Goal: Task Accomplishment & Management: Use online tool/utility

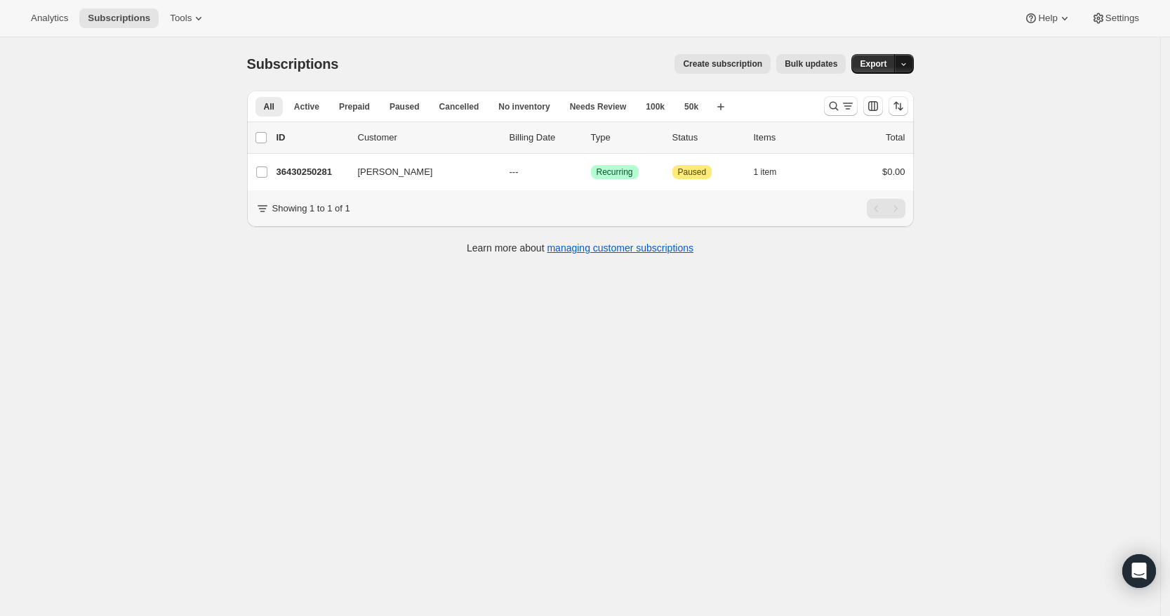
click at [905, 61] on icon "button" at bounding box center [903, 64] width 9 height 9
click at [791, 98] on div "All Active Prepaid Paused Cancelled No inventory Needs Review 100k 50k More vie…" at bounding box center [530, 106] width 566 height 31
click at [841, 108] on icon "Search and filter results" at bounding box center [834, 106] width 14 height 14
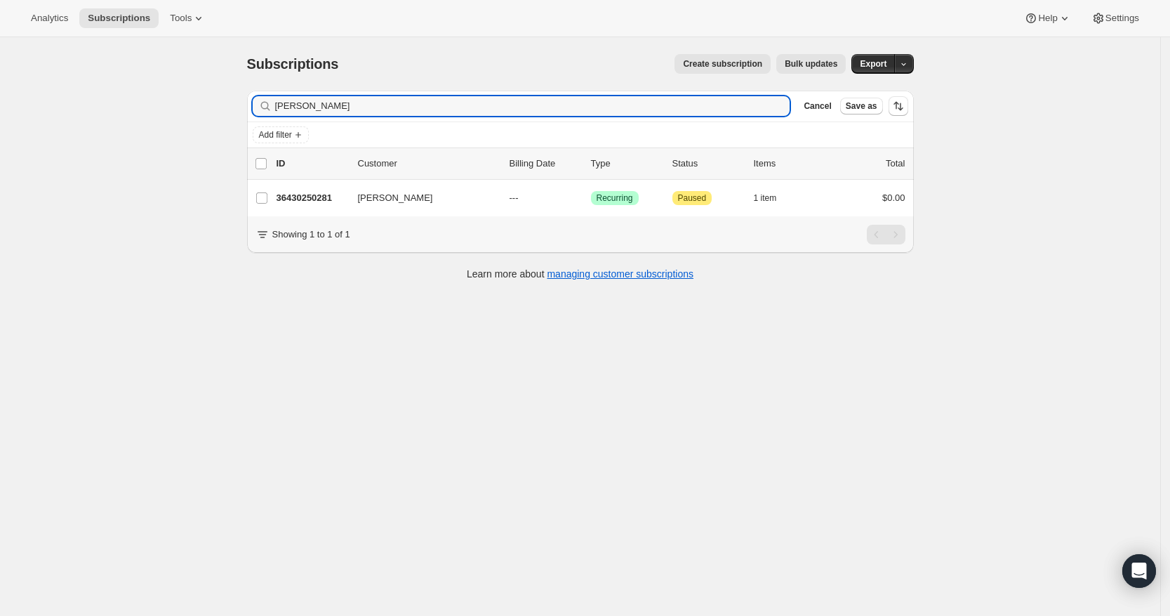
click at [837, 108] on button "Cancel" at bounding box center [817, 106] width 39 height 17
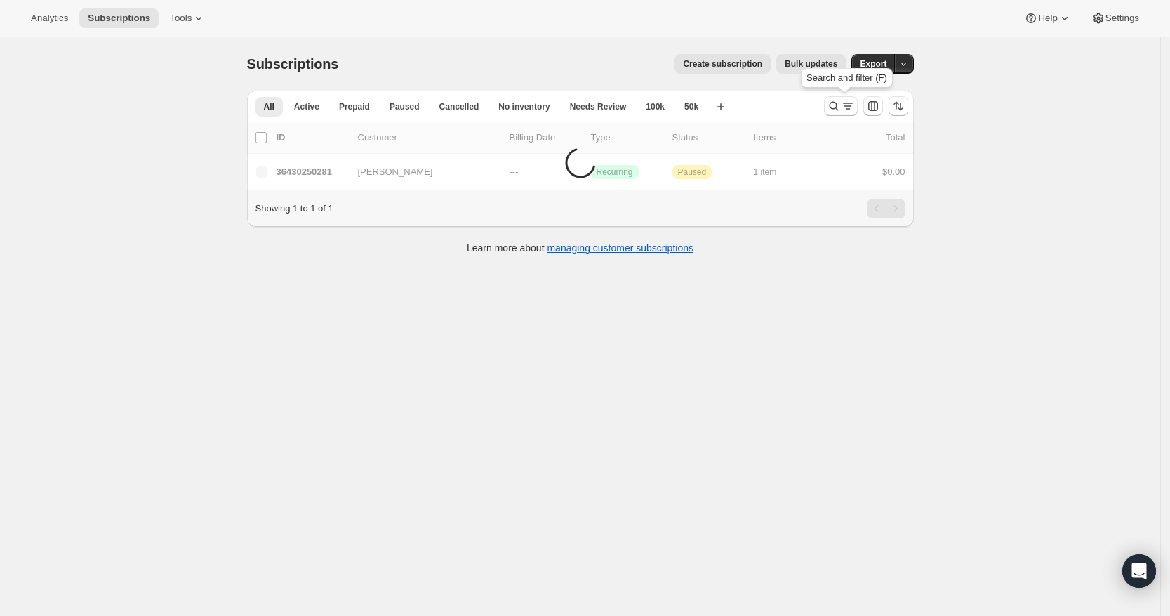
click at [841, 108] on icon "Search and filter results" at bounding box center [834, 106] width 14 height 14
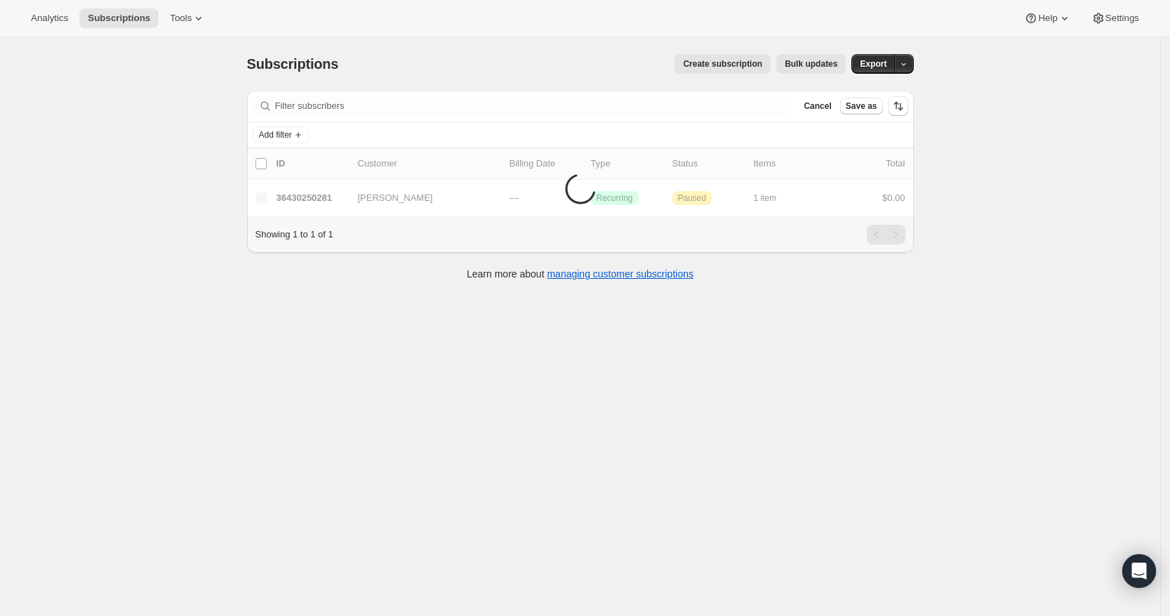
click at [837, 108] on button "Cancel" at bounding box center [817, 106] width 39 height 17
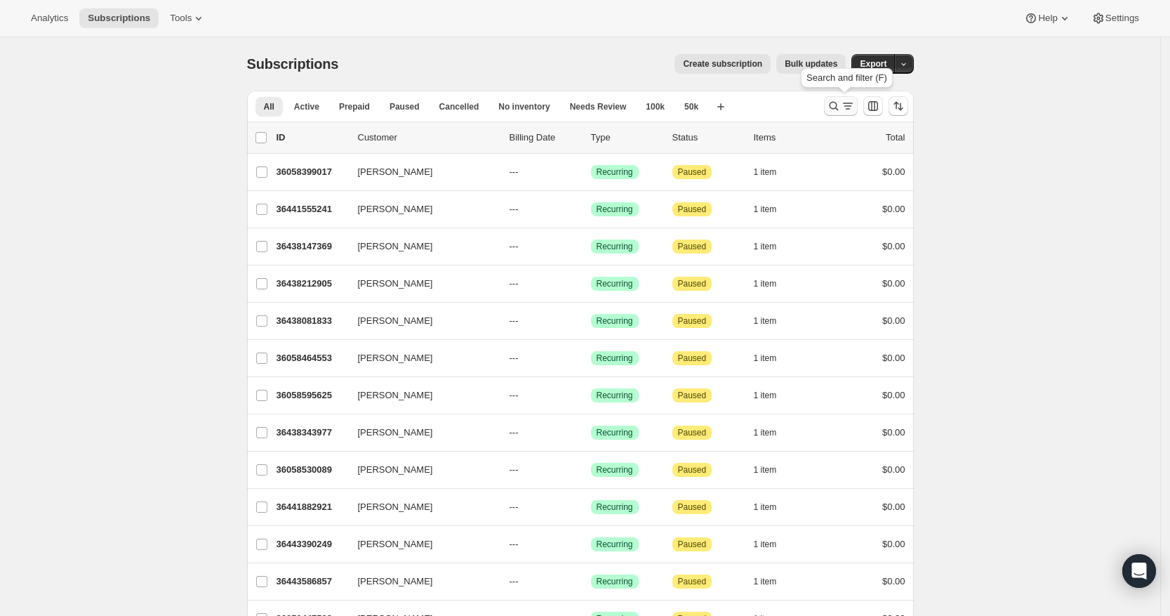
click at [841, 107] on icon "Search and filter results" at bounding box center [834, 106] width 14 height 14
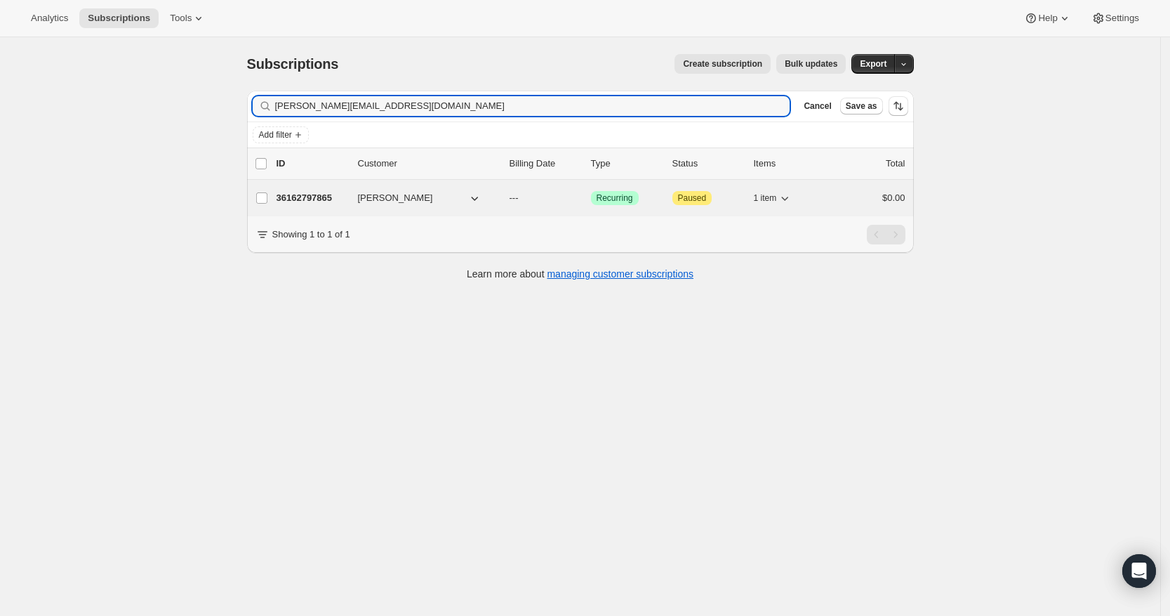
type input "[PERSON_NAME][EMAIL_ADDRESS][DOMAIN_NAME]"
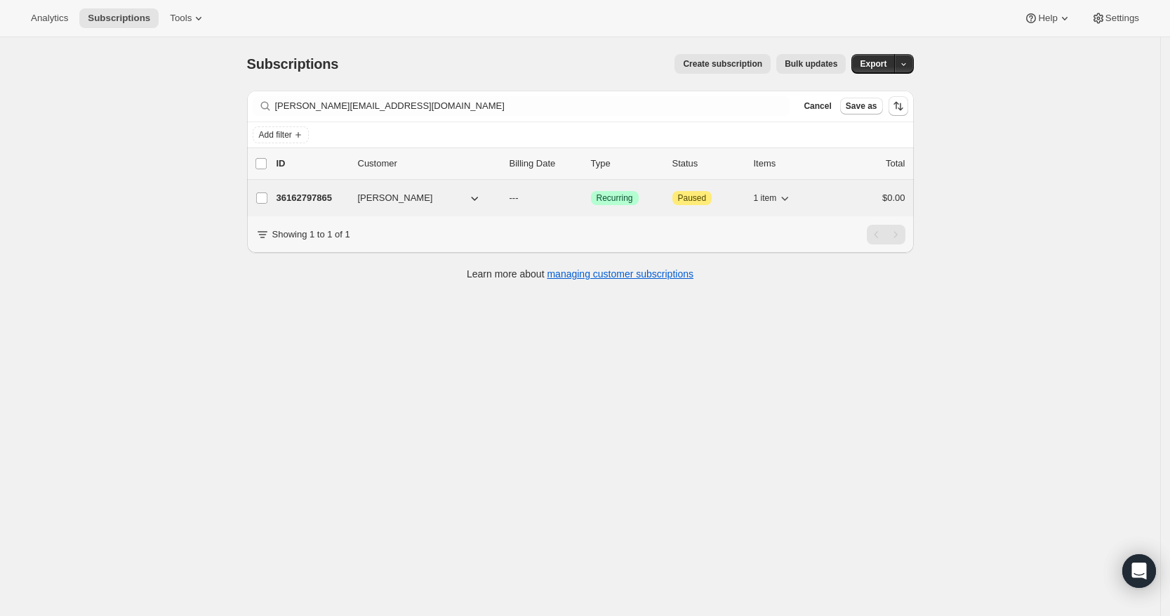
click at [322, 197] on p "36162797865" at bounding box center [312, 198] width 70 height 14
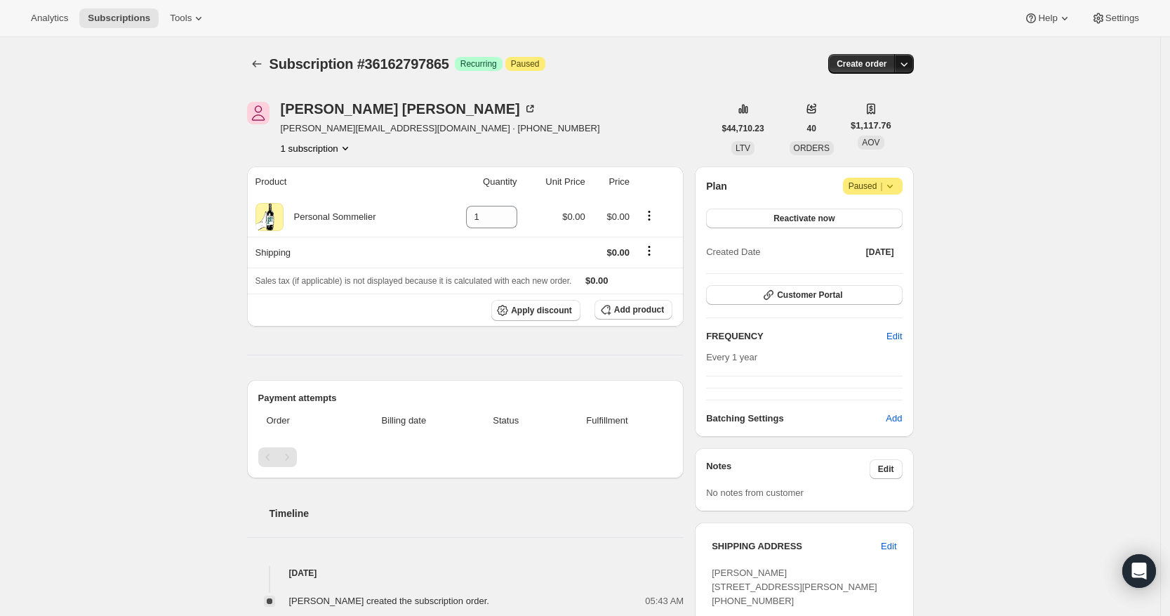
click at [910, 61] on icon "button" at bounding box center [904, 64] width 14 height 14
click at [898, 122] on span "Create custom one-time order" at bounding box center [848, 117] width 121 height 11
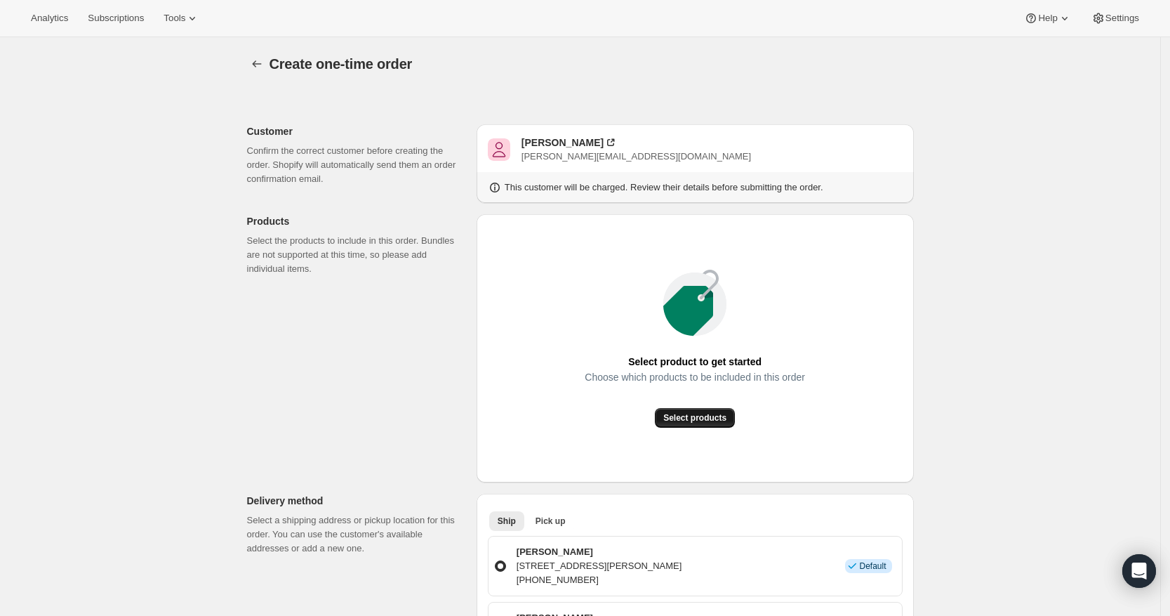
click at [712, 424] on button "Select products" at bounding box center [695, 418] width 80 height 20
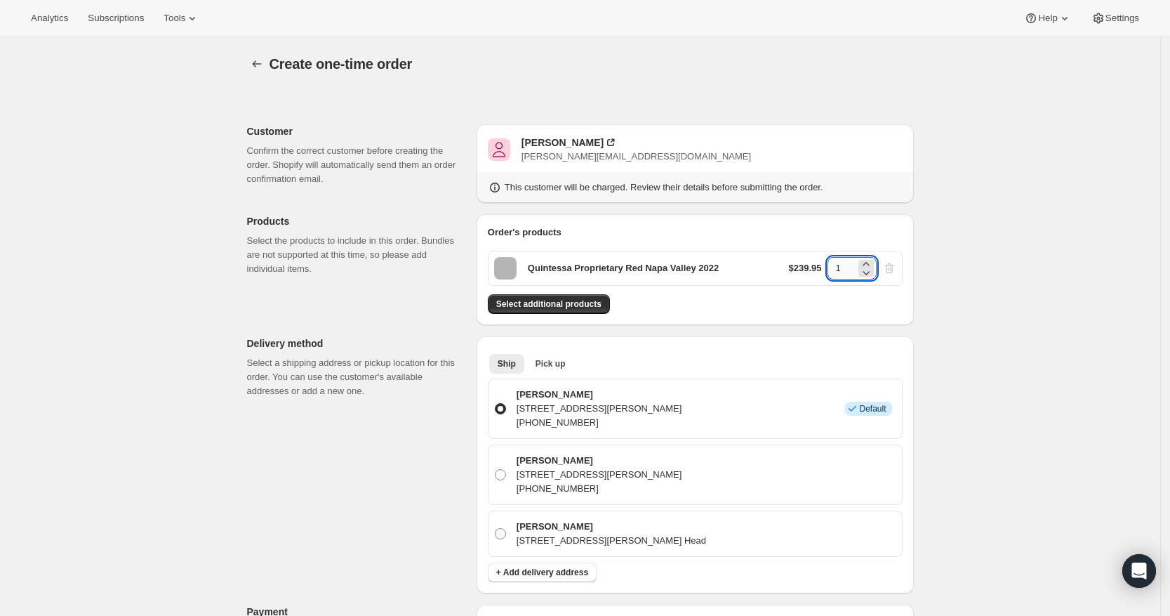
click at [843, 272] on input "1" at bounding box center [842, 268] width 28 height 22
type input "6"
click at [582, 300] on span "Select additional products" at bounding box center [548, 303] width 105 height 11
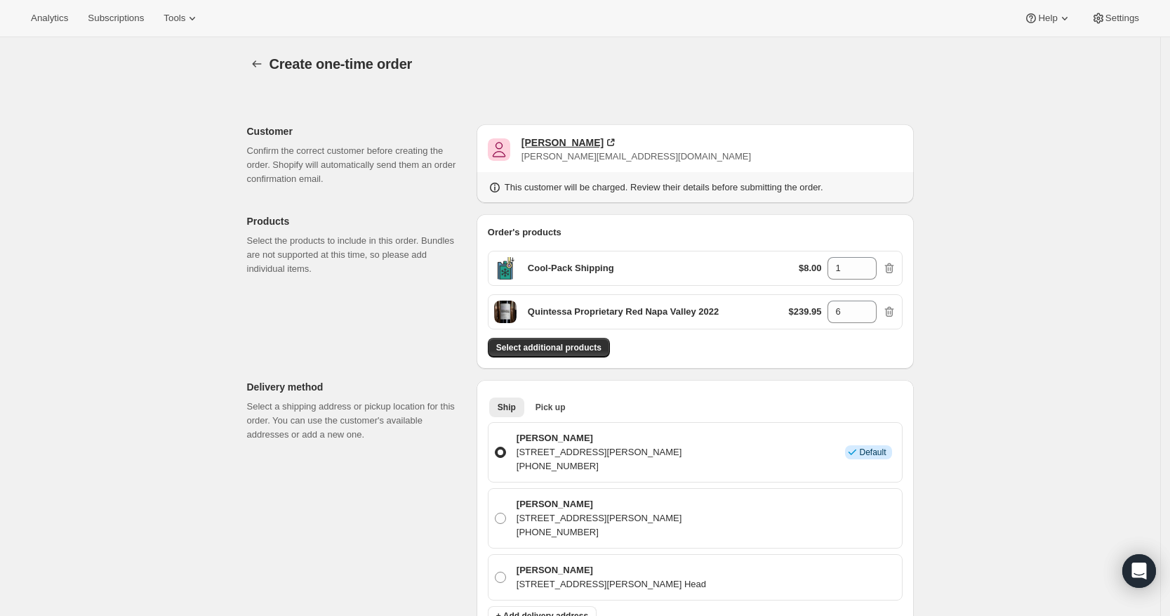
click at [546, 139] on div "[PERSON_NAME]" at bounding box center [563, 143] width 82 height 14
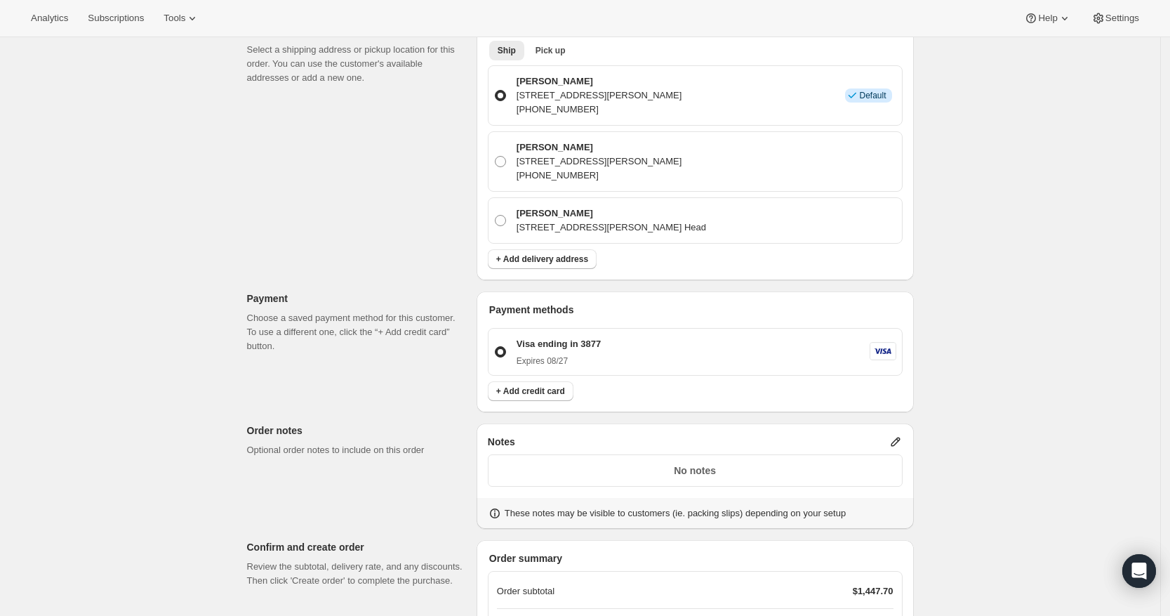
scroll to position [483, 0]
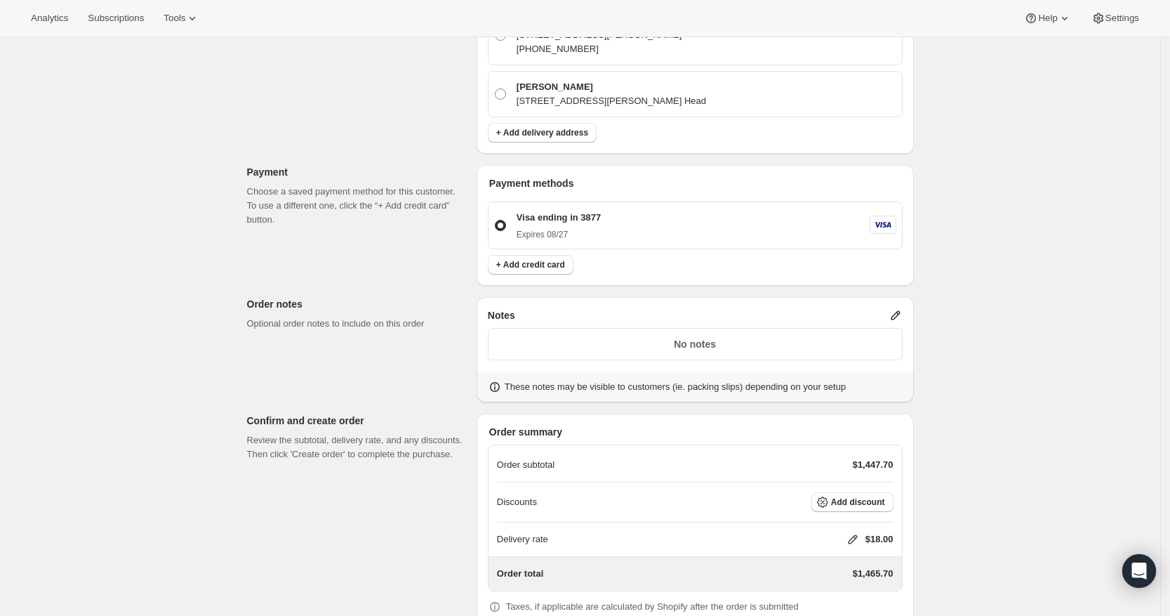
click at [896, 307] on div "Notes No notes These notes may be visible to customers (ie. packing slips) depe…" at bounding box center [695, 349] width 437 height 105
click at [900, 315] on icon at bounding box center [895, 315] width 9 height 9
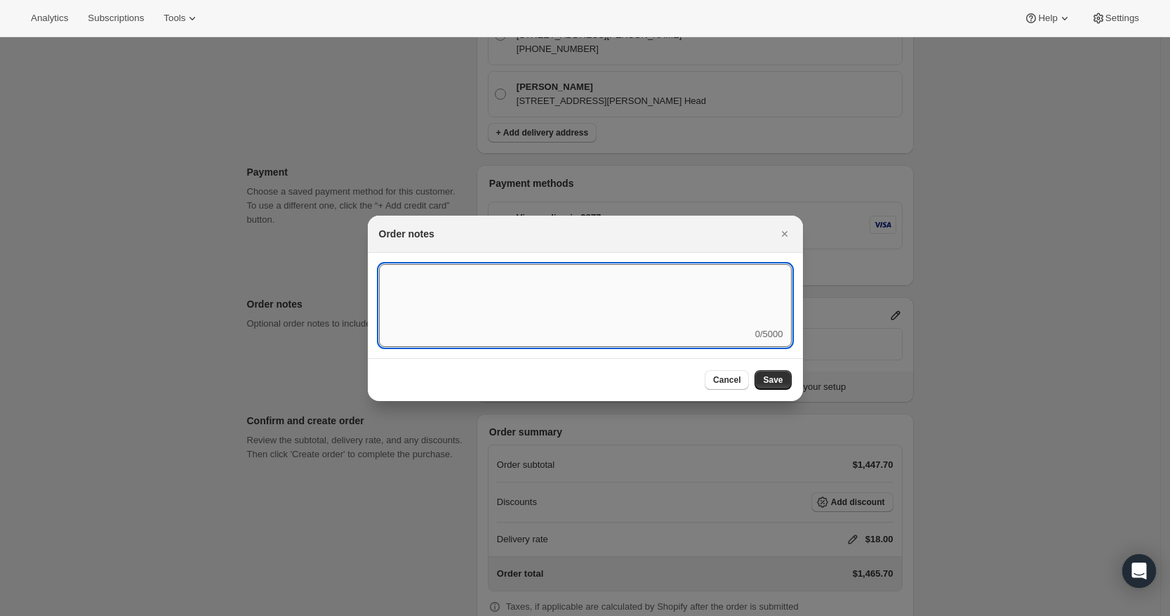
click at [654, 301] on textarea ":rel:" at bounding box center [585, 295] width 413 height 63
type textarea "Temp Control"
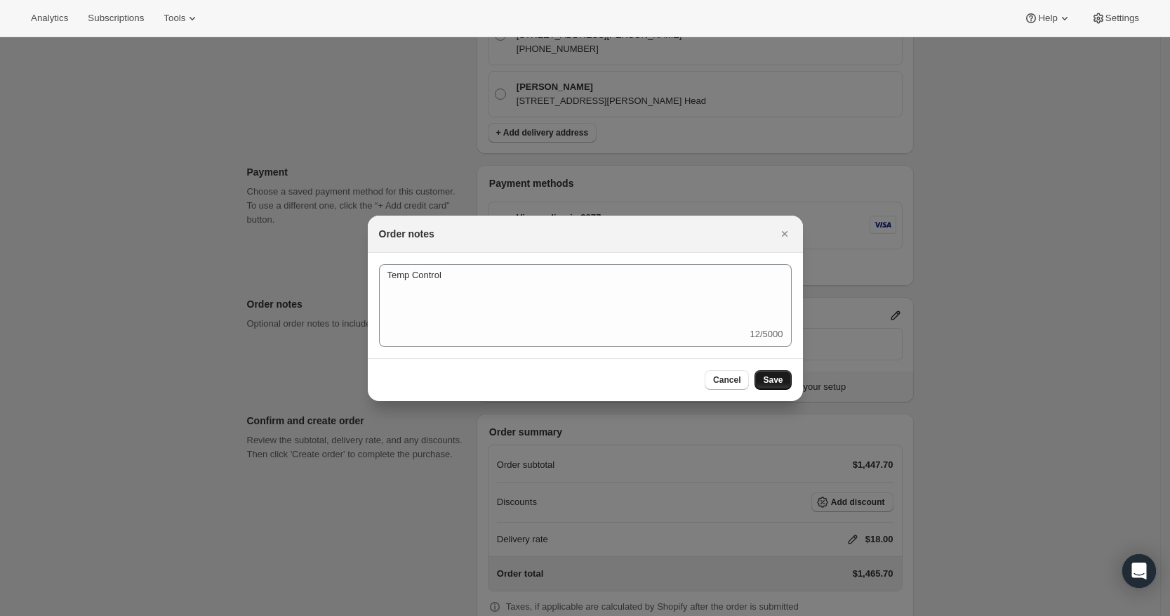
click at [788, 376] on button "Save" at bounding box center [773, 380] width 37 height 20
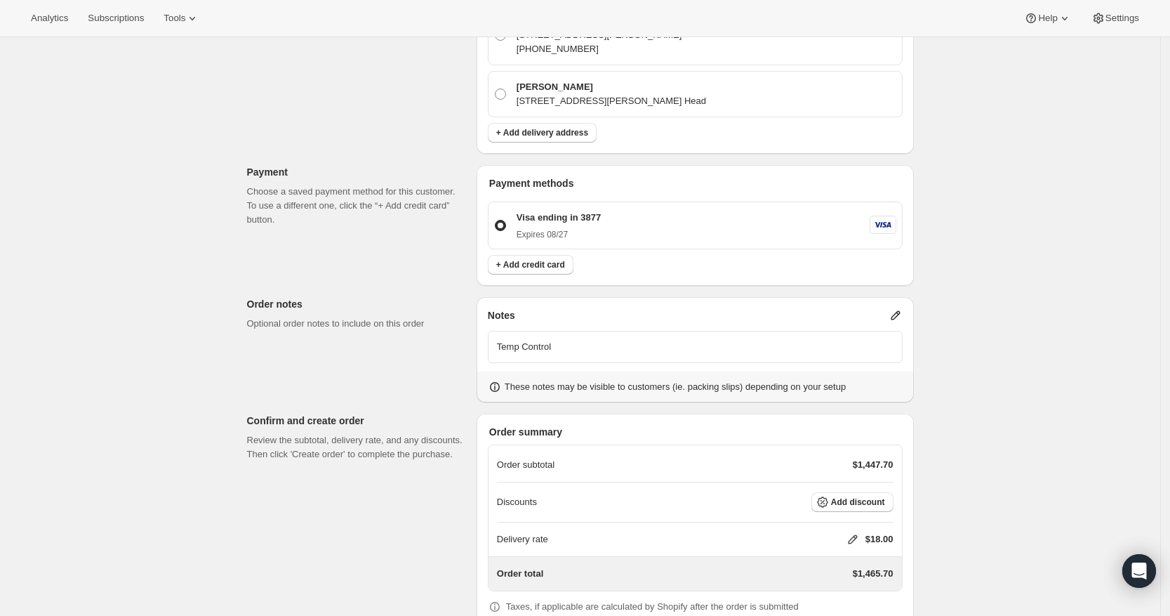
click at [857, 536] on icon at bounding box center [852, 539] width 9 height 9
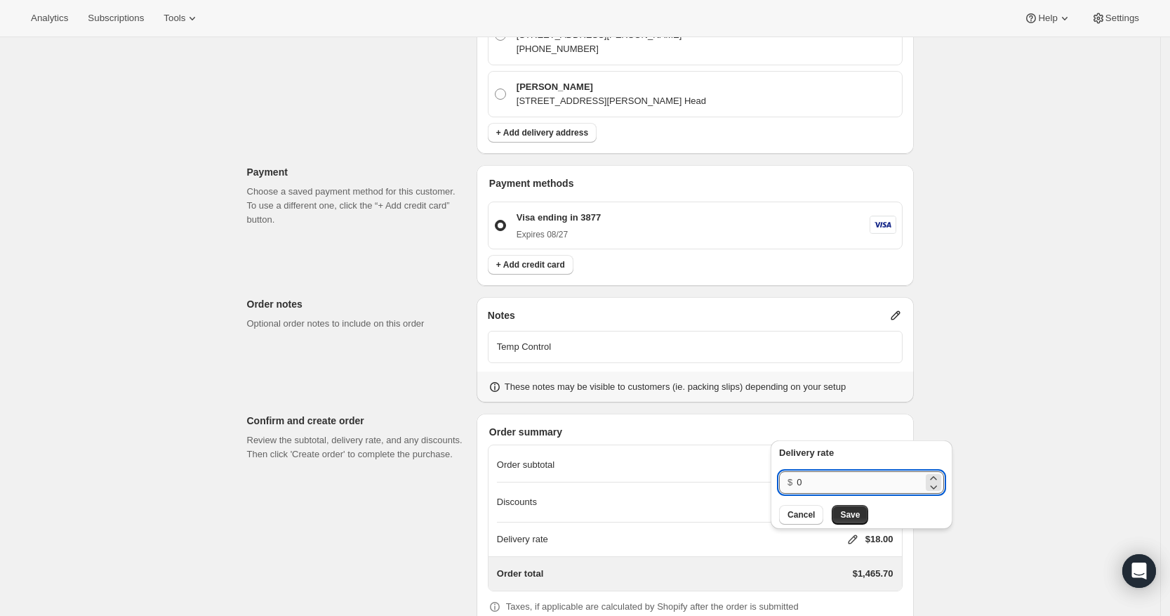
click at [883, 483] on input "0" at bounding box center [860, 482] width 126 height 22
type input "0"
click at [853, 505] on button "Save" at bounding box center [850, 515] width 37 height 20
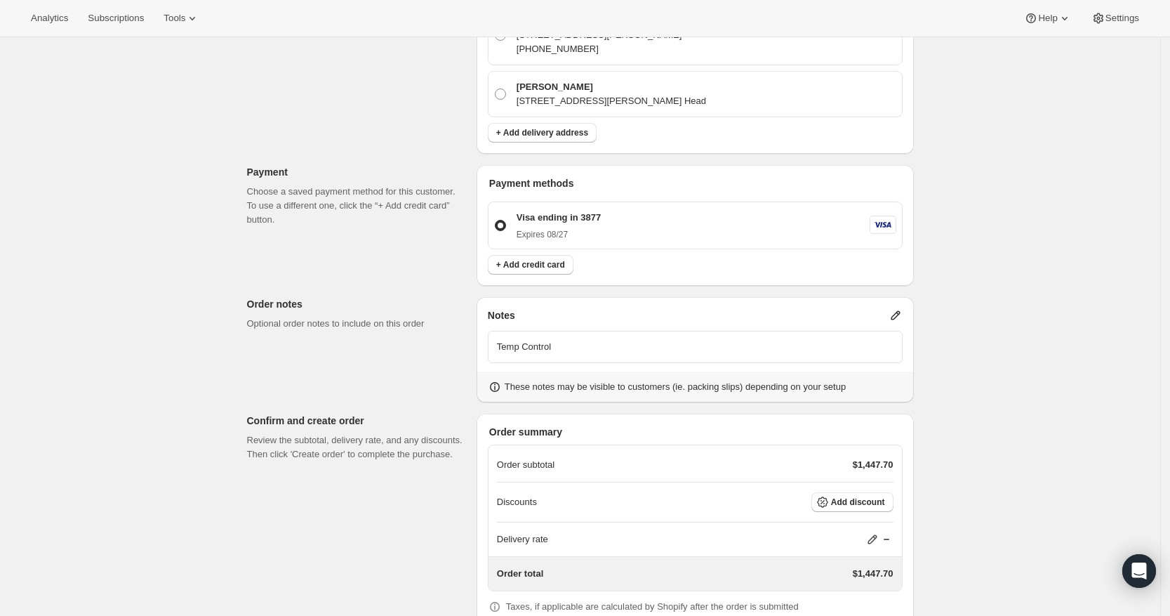
scroll to position [557, 0]
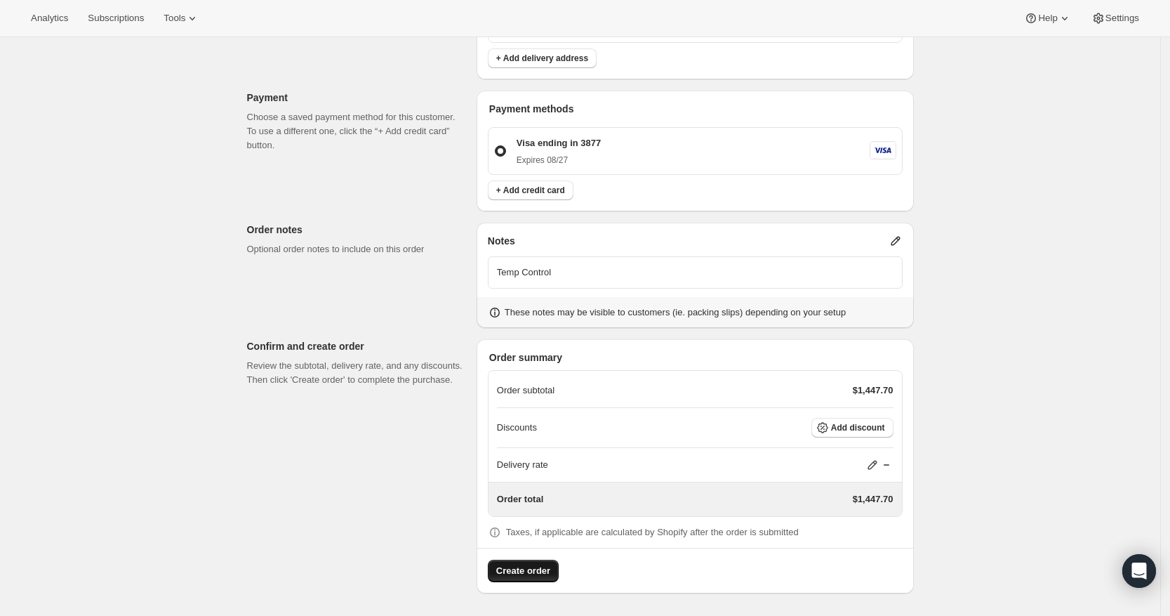
click at [542, 569] on span "Create order" at bounding box center [523, 571] width 54 height 14
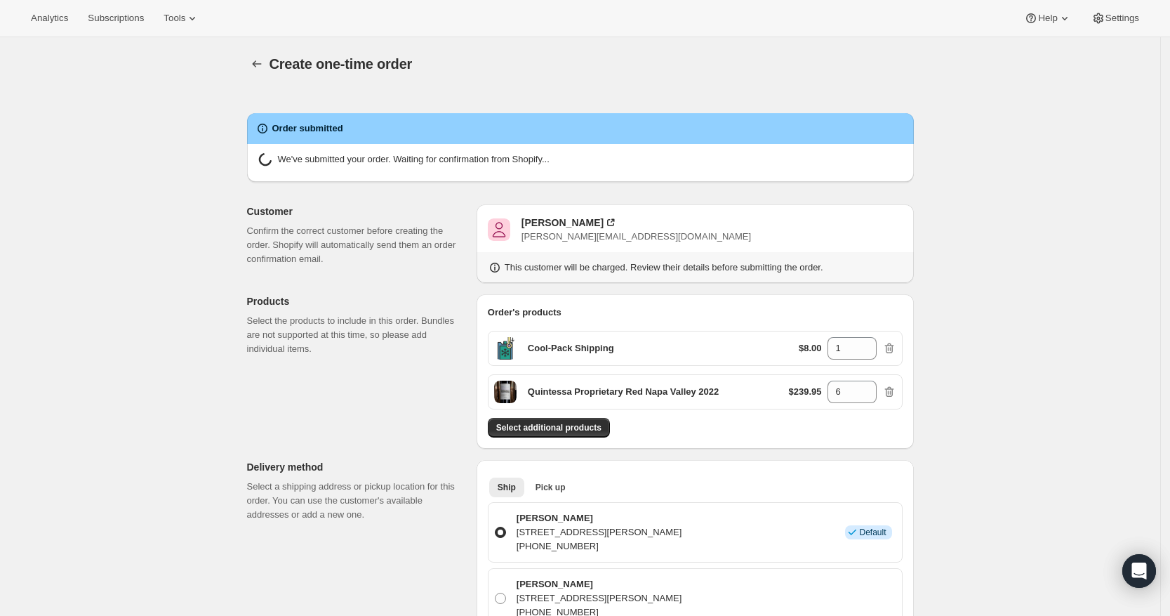
radio input "true"
